Goal: Task Accomplishment & Management: Manage account settings

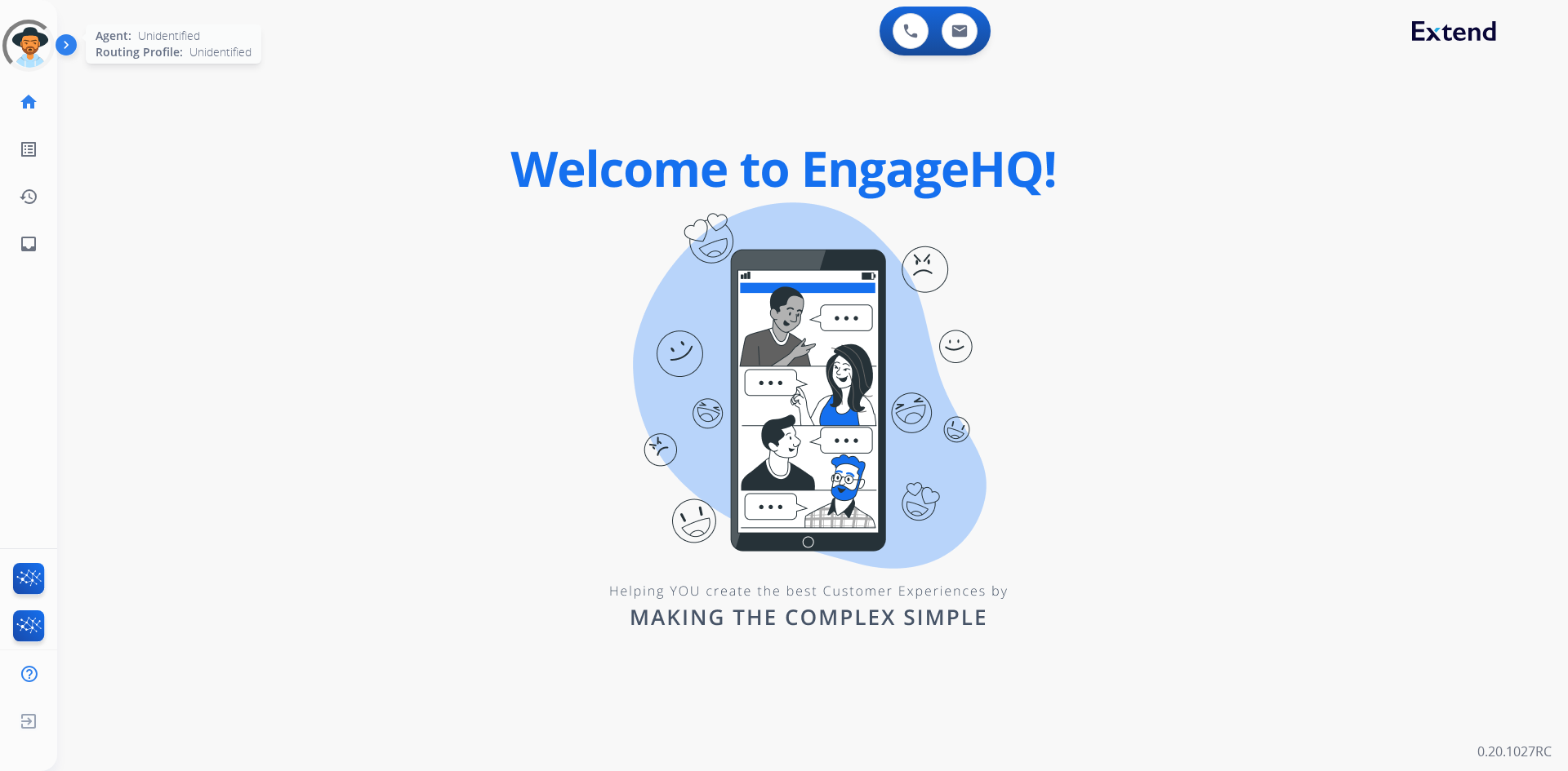
click at [41, 43] on div at bounding box center [29, 45] width 56 height 56
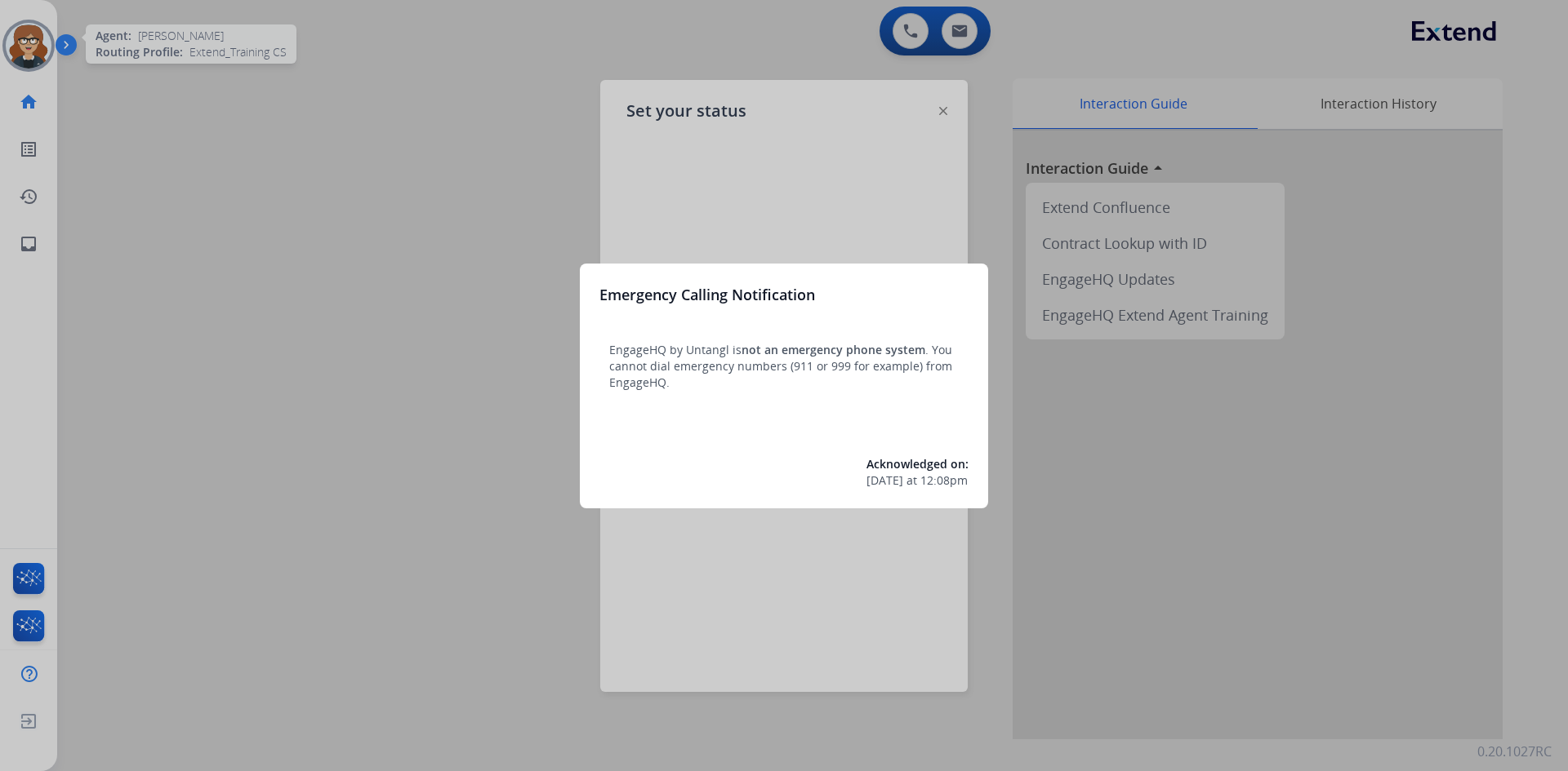
click at [420, 387] on div at bounding box center [784, 385] width 1568 height 771
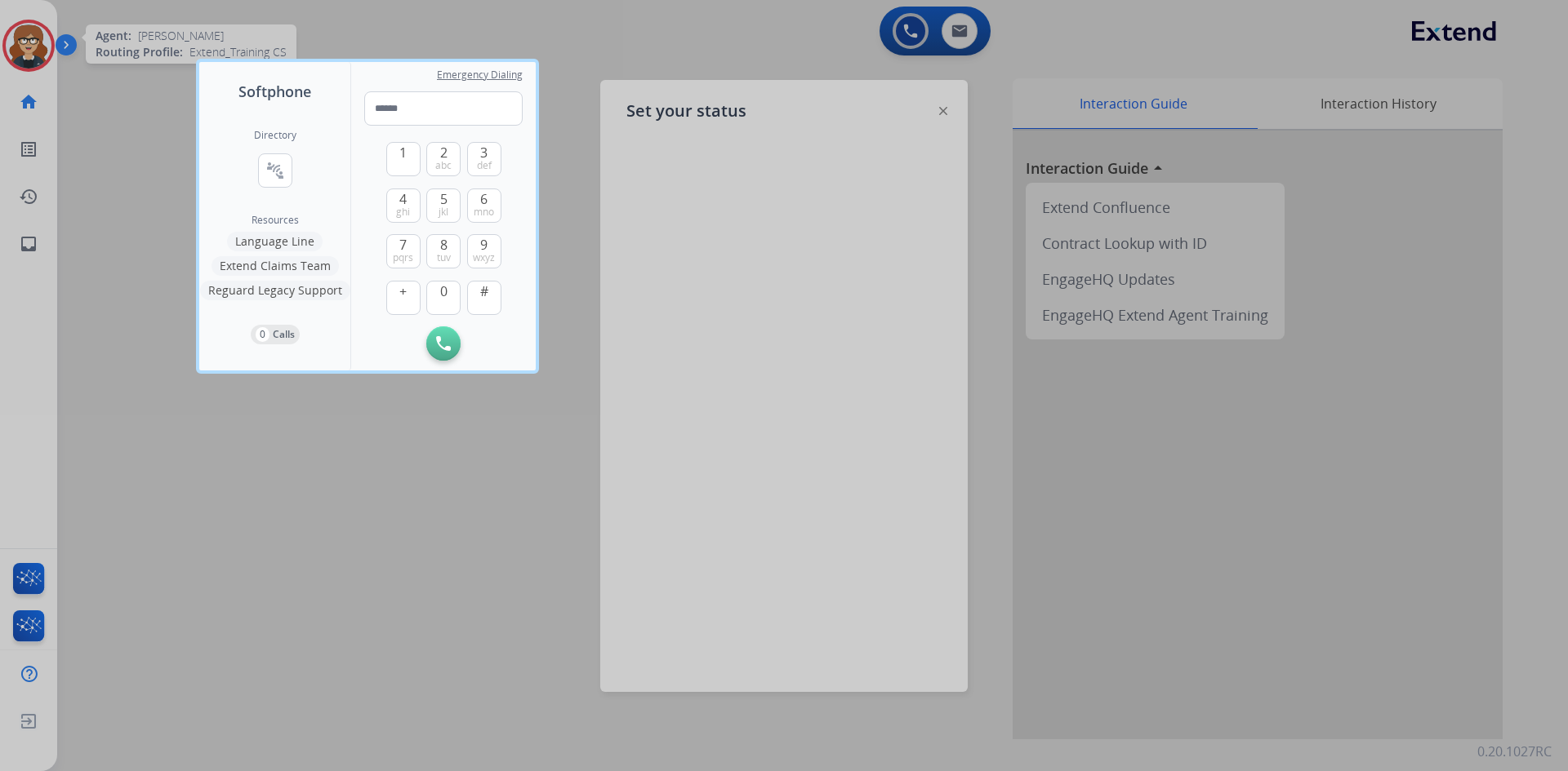
click at [24, 44] on div at bounding box center [784, 385] width 1568 height 771
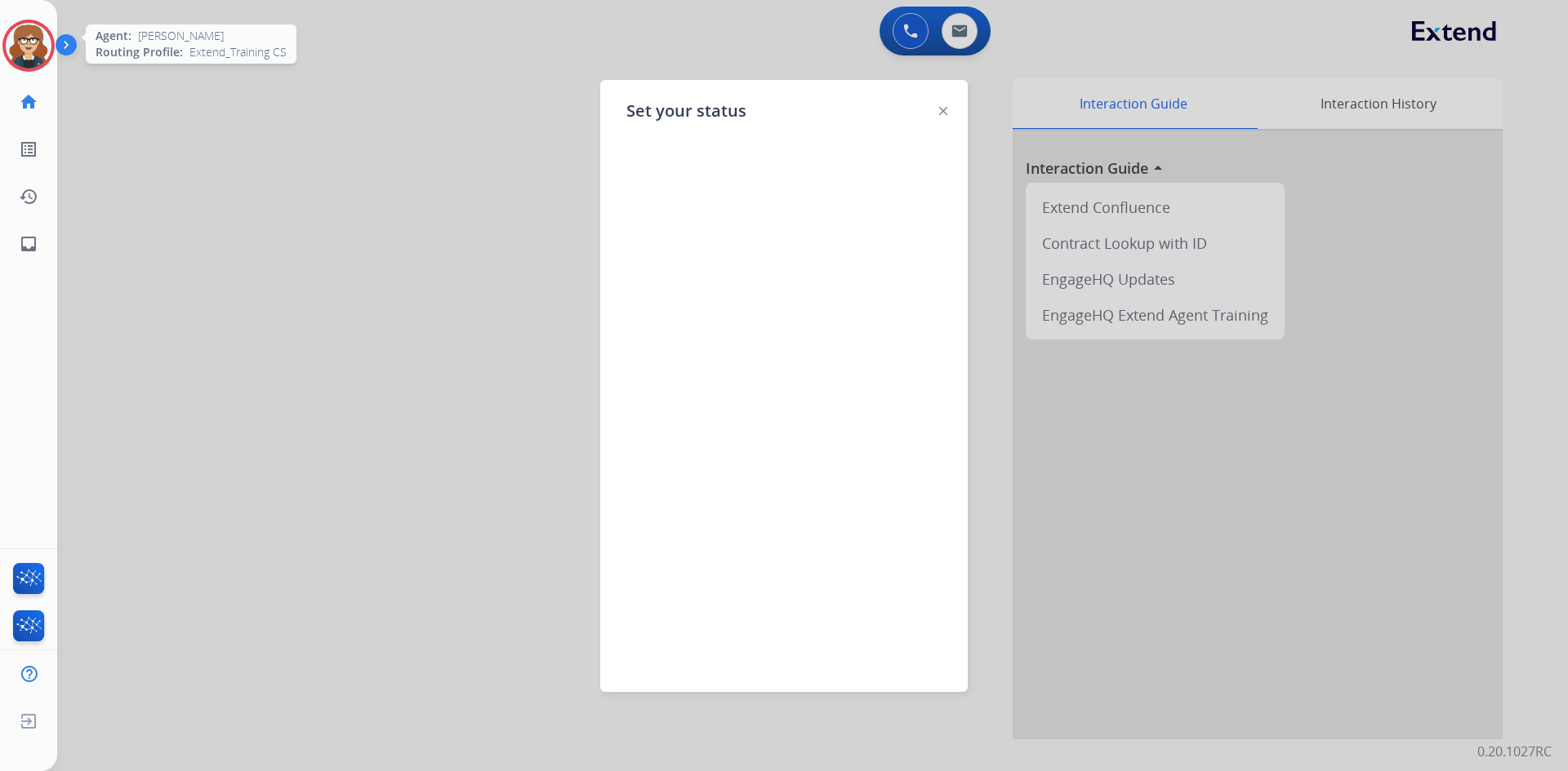
click at [942, 112] on img at bounding box center [942, 110] width 8 height 8
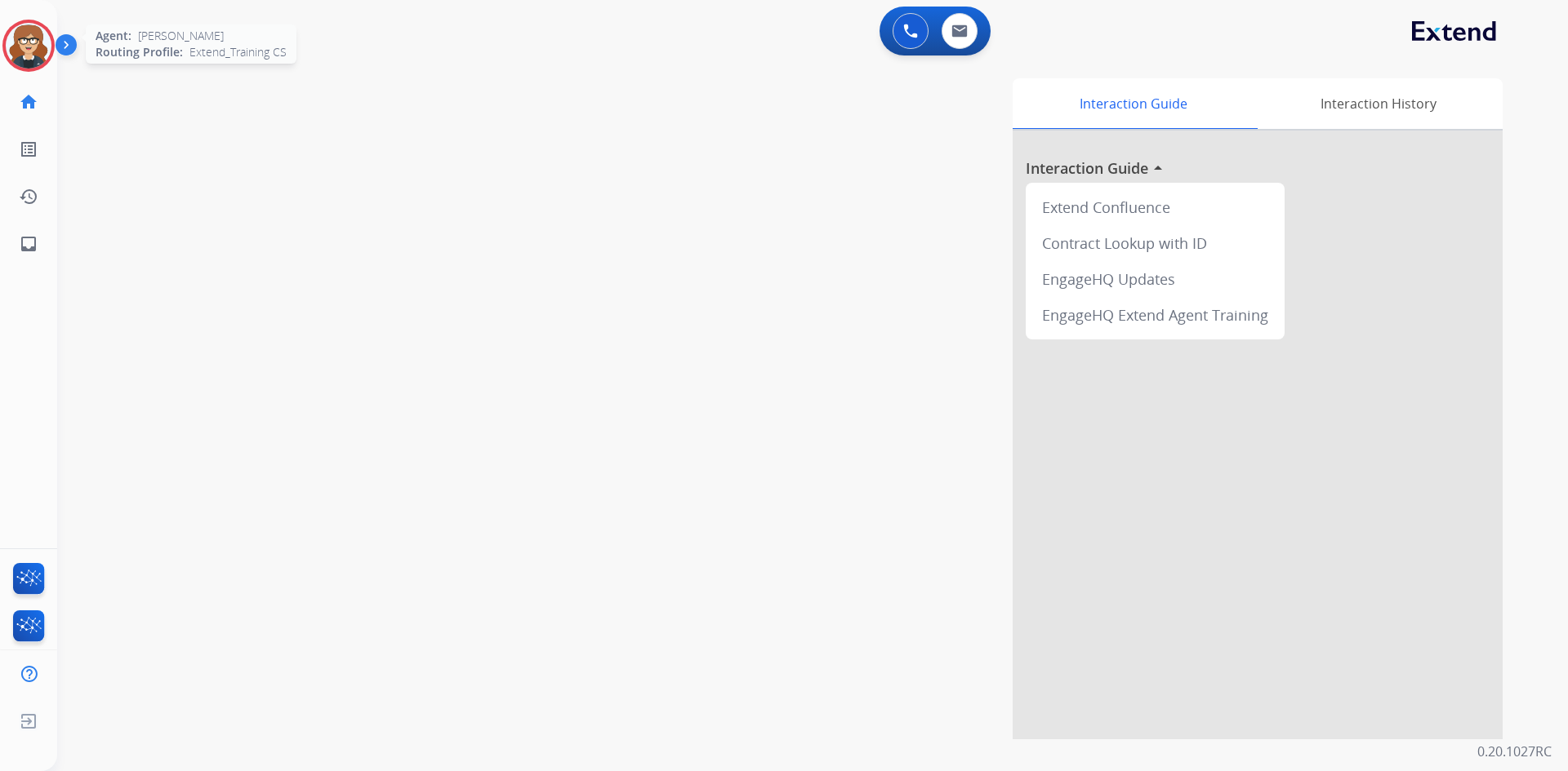
click at [29, 48] on img at bounding box center [28, 45] width 45 height 45
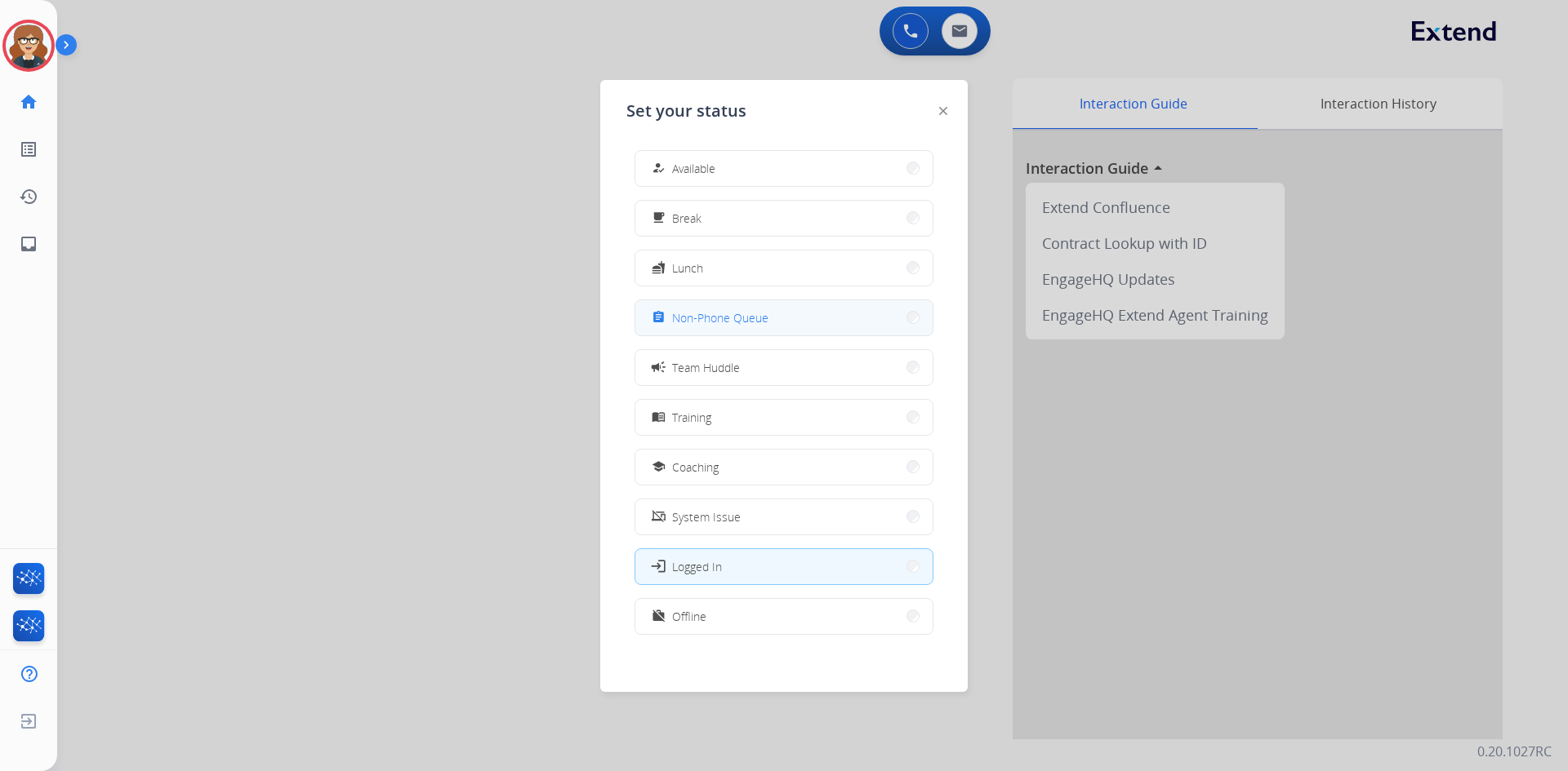
click at [752, 322] on span "Non-Phone Queue" at bounding box center [720, 317] width 97 height 17
